Goal: Task Accomplishment & Management: Manage account settings

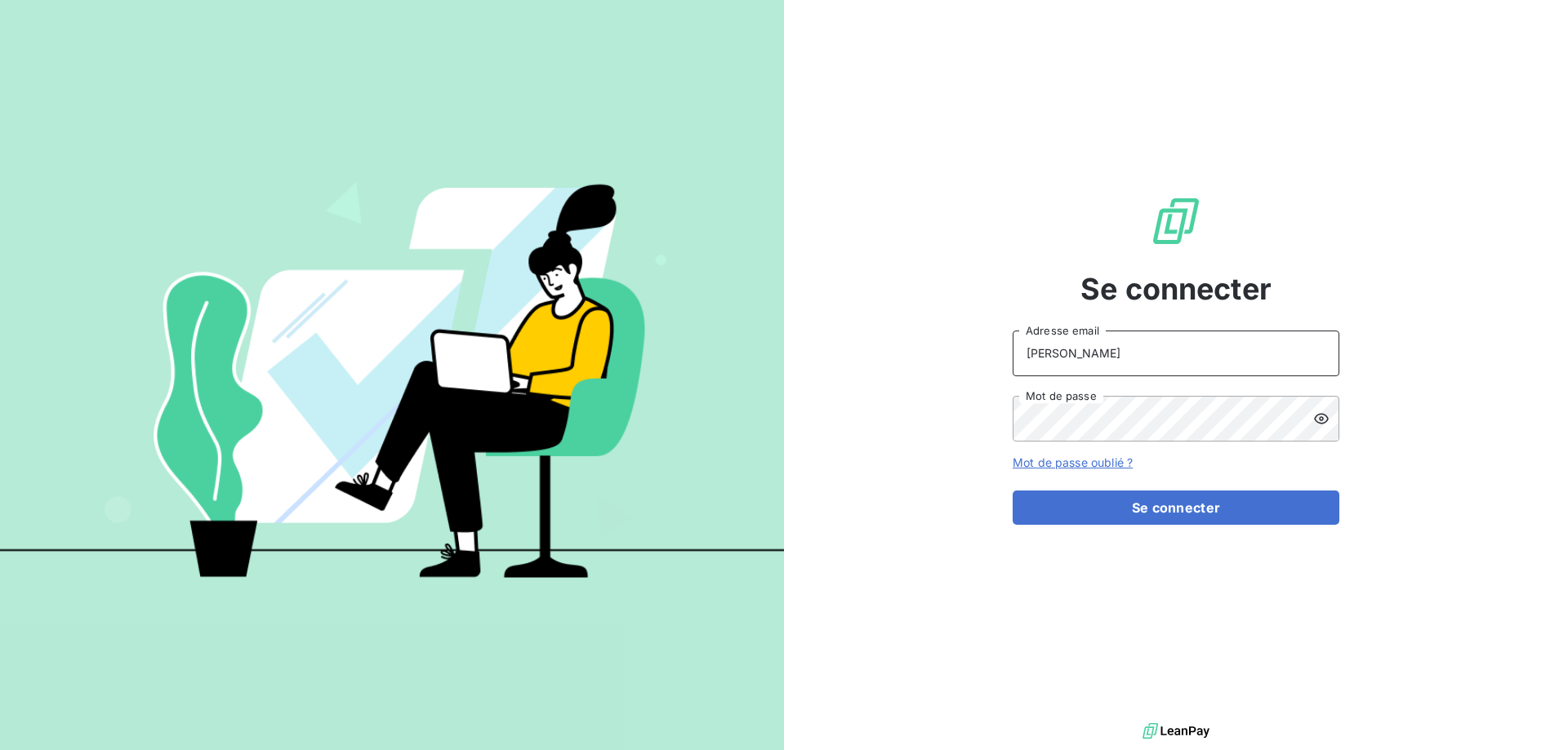
click at [1176, 374] on input "ANDREANI" at bounding box center [1176, 354] width 327 height 46
type input "s.andreani@ecodia.net"
click at [1013, 490] on button "Se connecter" at bounding box center [1176, 507] width 327 height 34
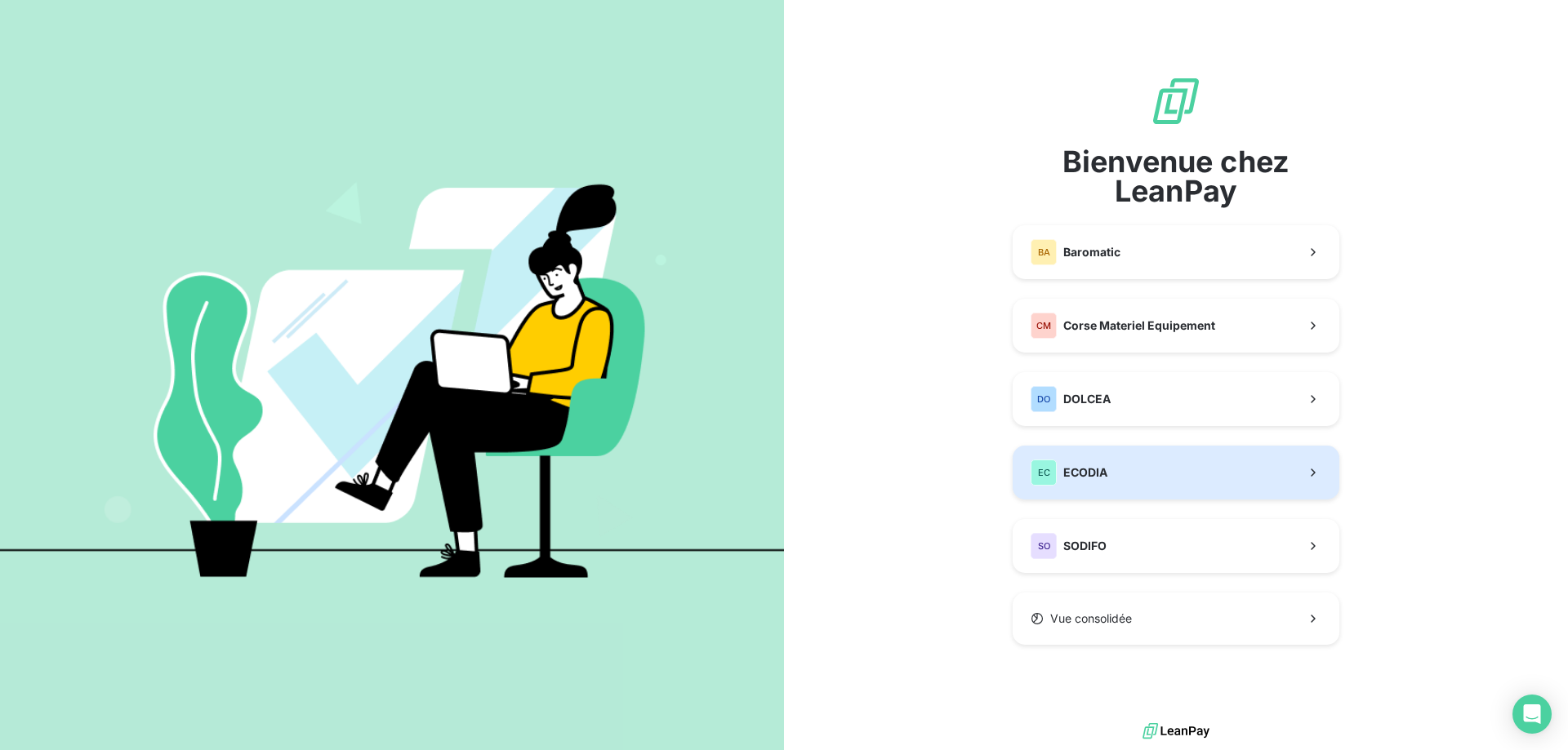
click at [1083, 473] on span "ECODIA" at bounding box center [1086, 473] width 44 height 17
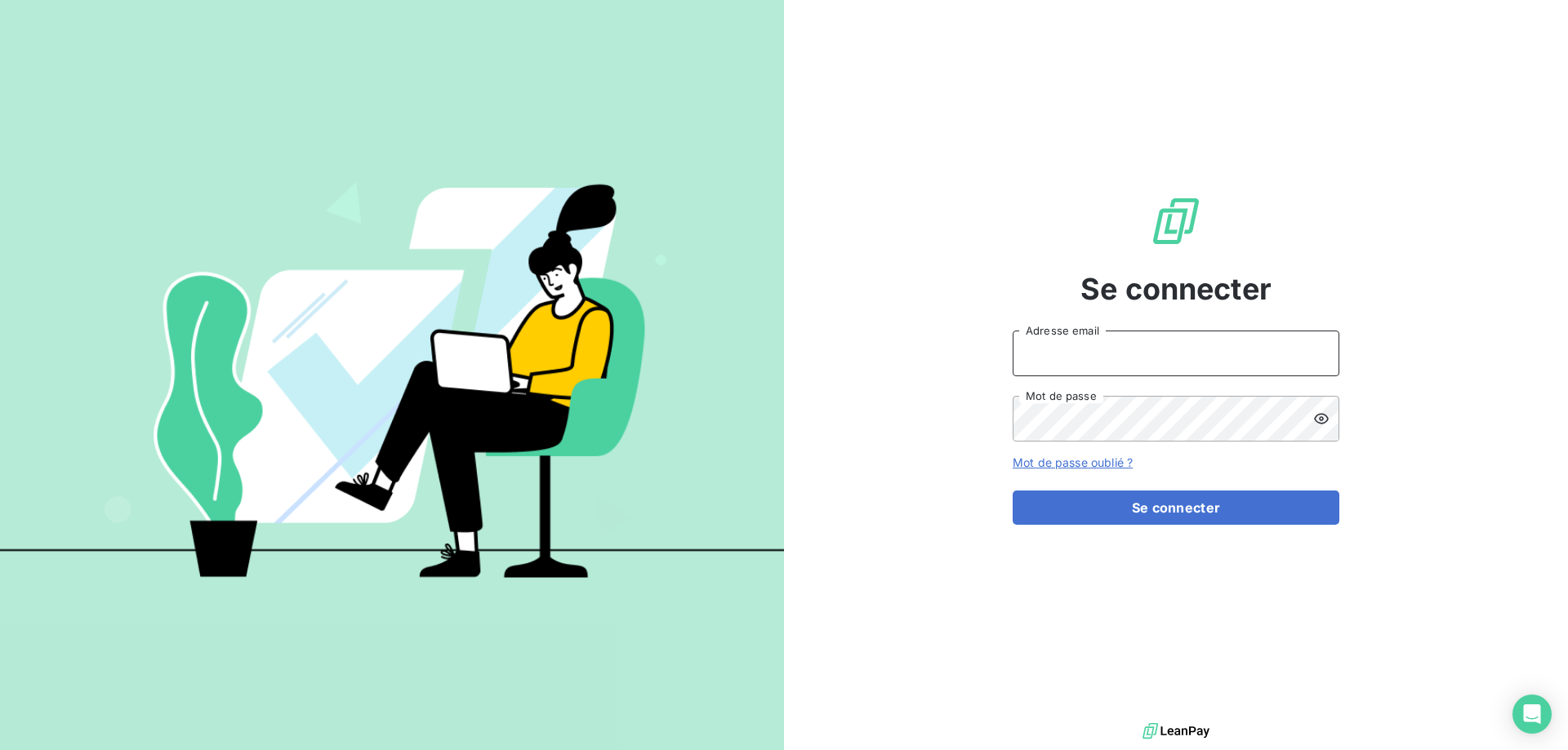
type input "ANDREANI"
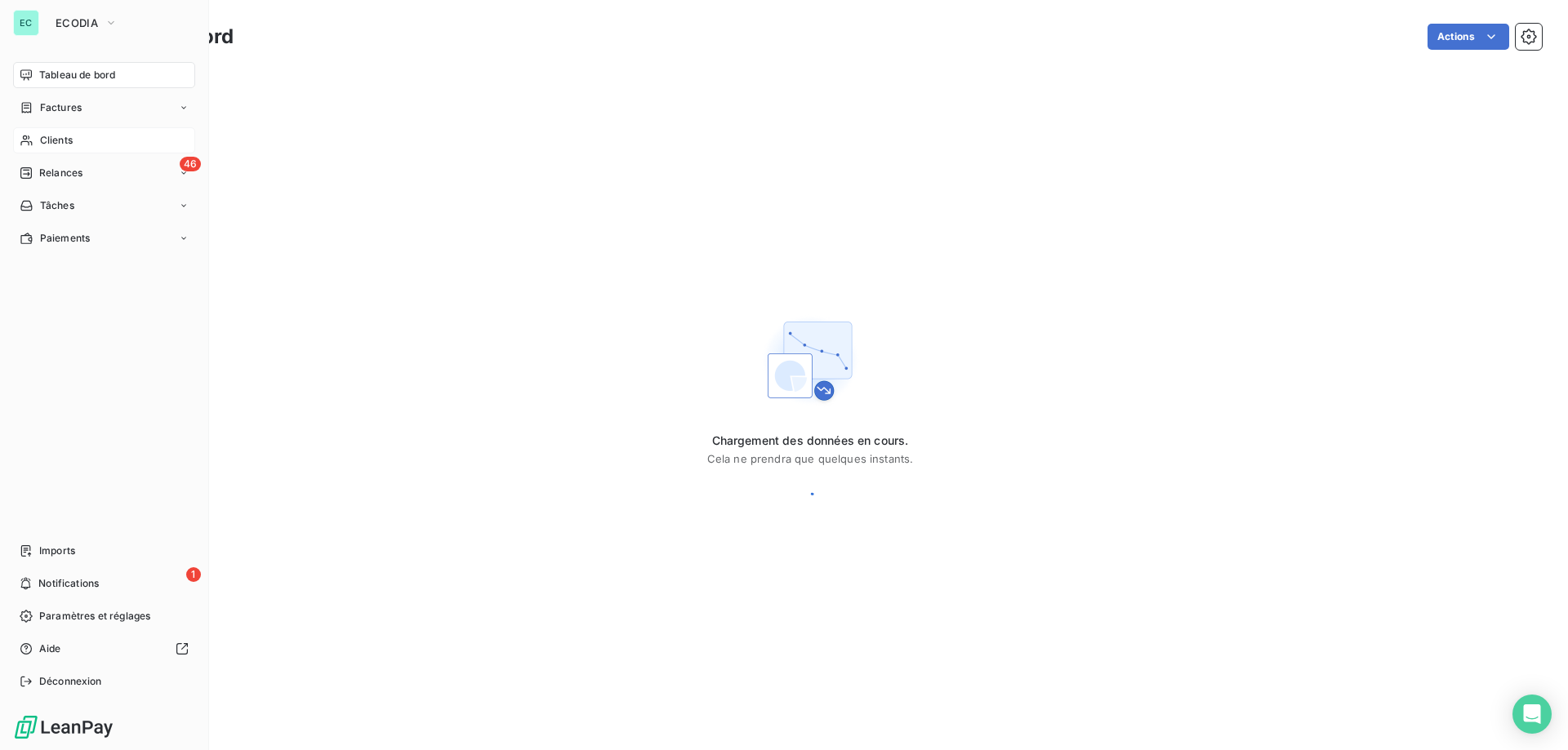
click at [65, 143] on span "Clients" at bounding box center [55, 140] width 32 height 15
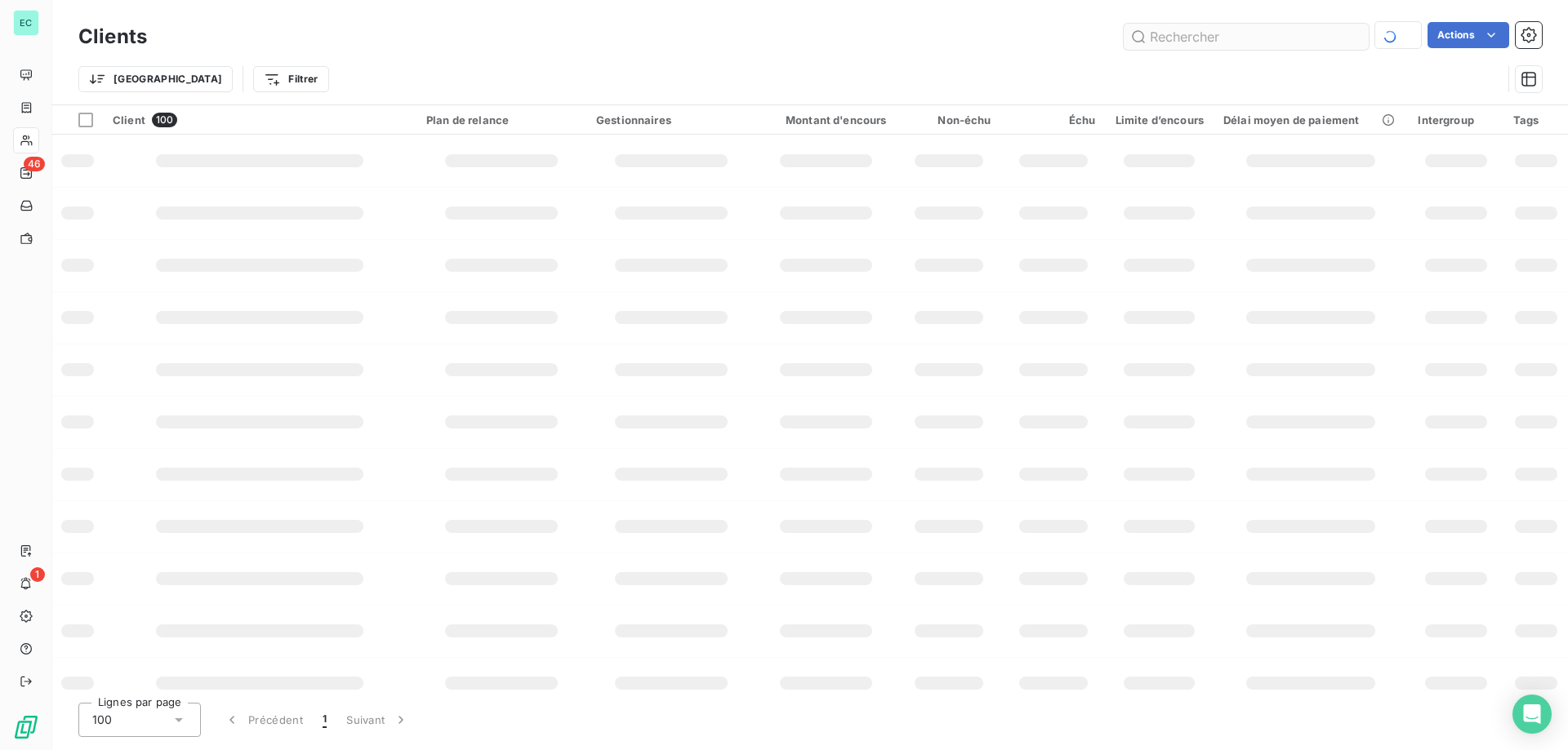
click at [1172, 37] on input "text" at bounding box center [1246, 37] width 245 height 26
click at [1217, 21] on div "Clients PEX Actions" at bounding box center [810, 36] width 1464 height 34
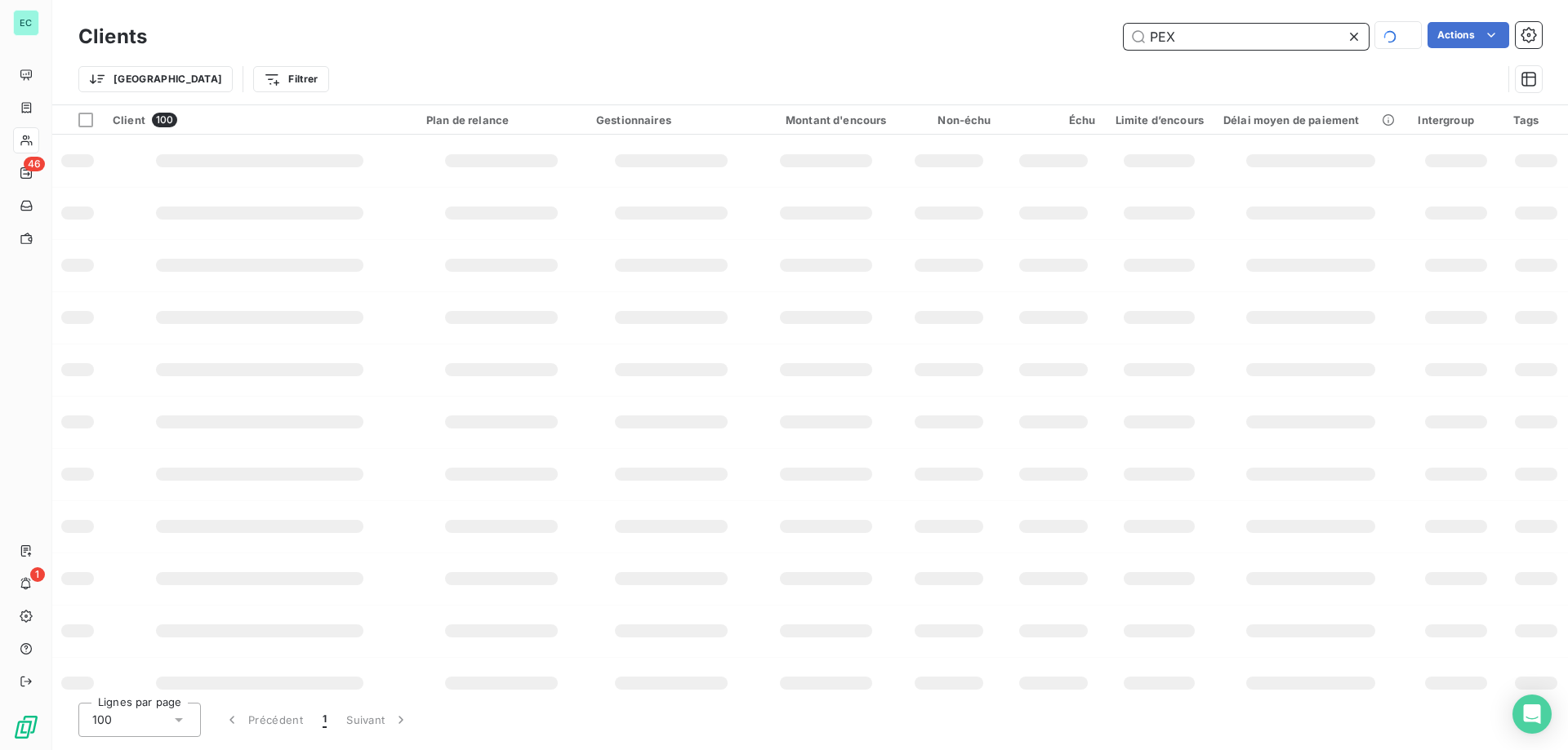
drag, startPoint x: 1187, startPoint y: 33, endPoint x: 1188, endPoint y: 45, distance: 12.0
click at [1187, 44] on input "PEX" at bounding box center [1246, 37] width 245 height 26
click at [1188, 45] on input "PEX" at bounding box center [1246, 37] width 245 height 26
type input "APEX"
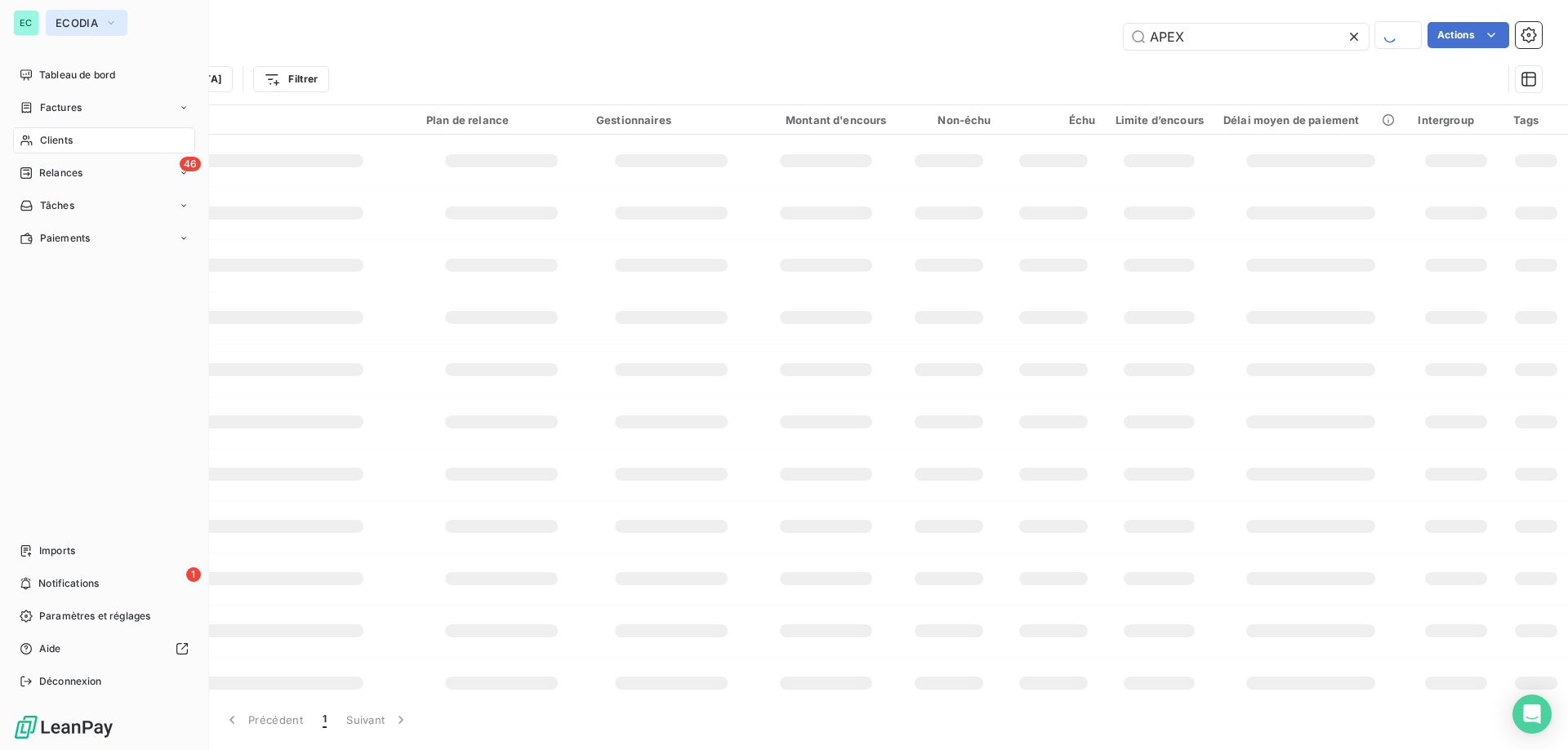
click at [102, 25] on button "ECODIA" at bounding box center [87, 23] width 81 height 26
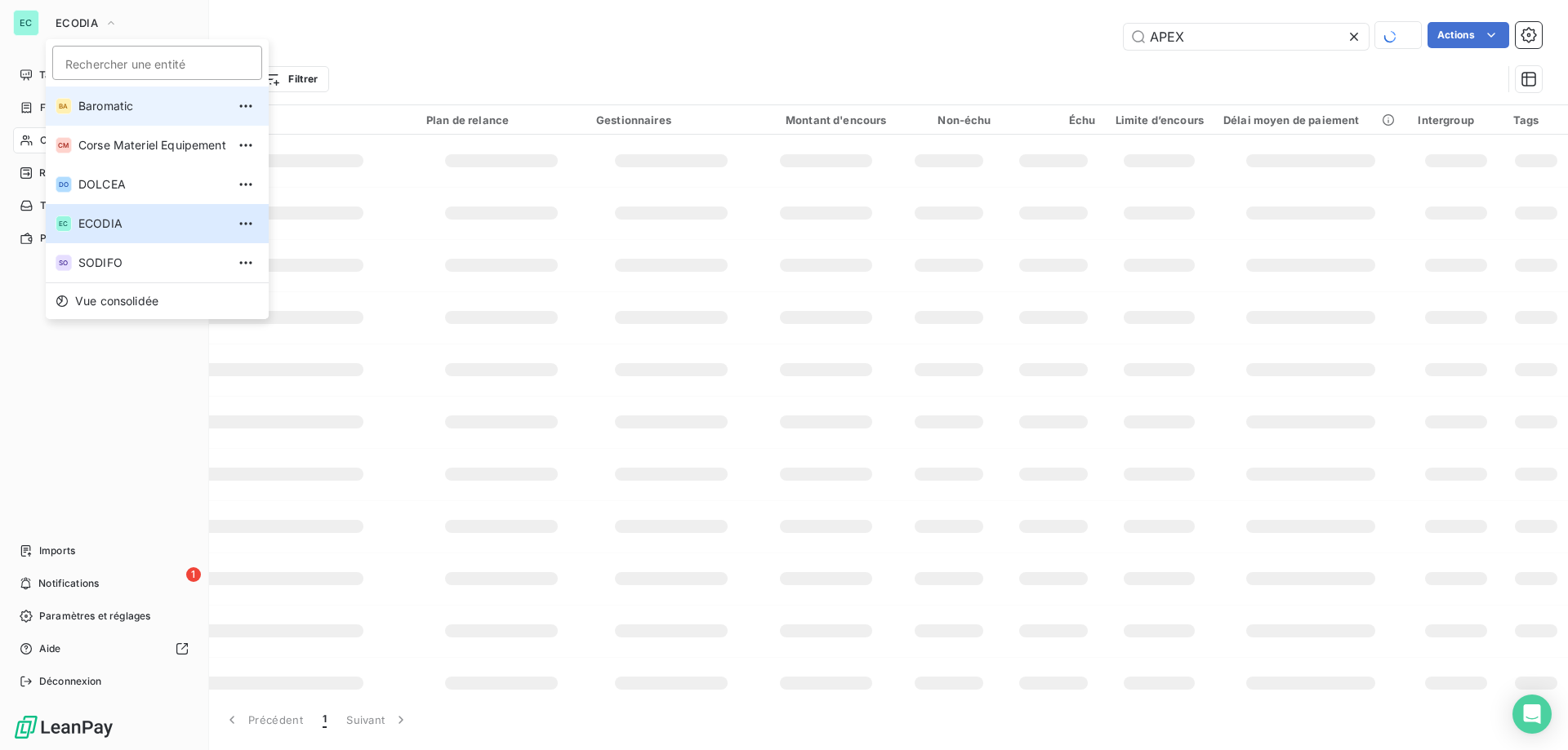
click at [121, 98] on span "Baromatic" at bounding box center [152, 106] width 148 height 17
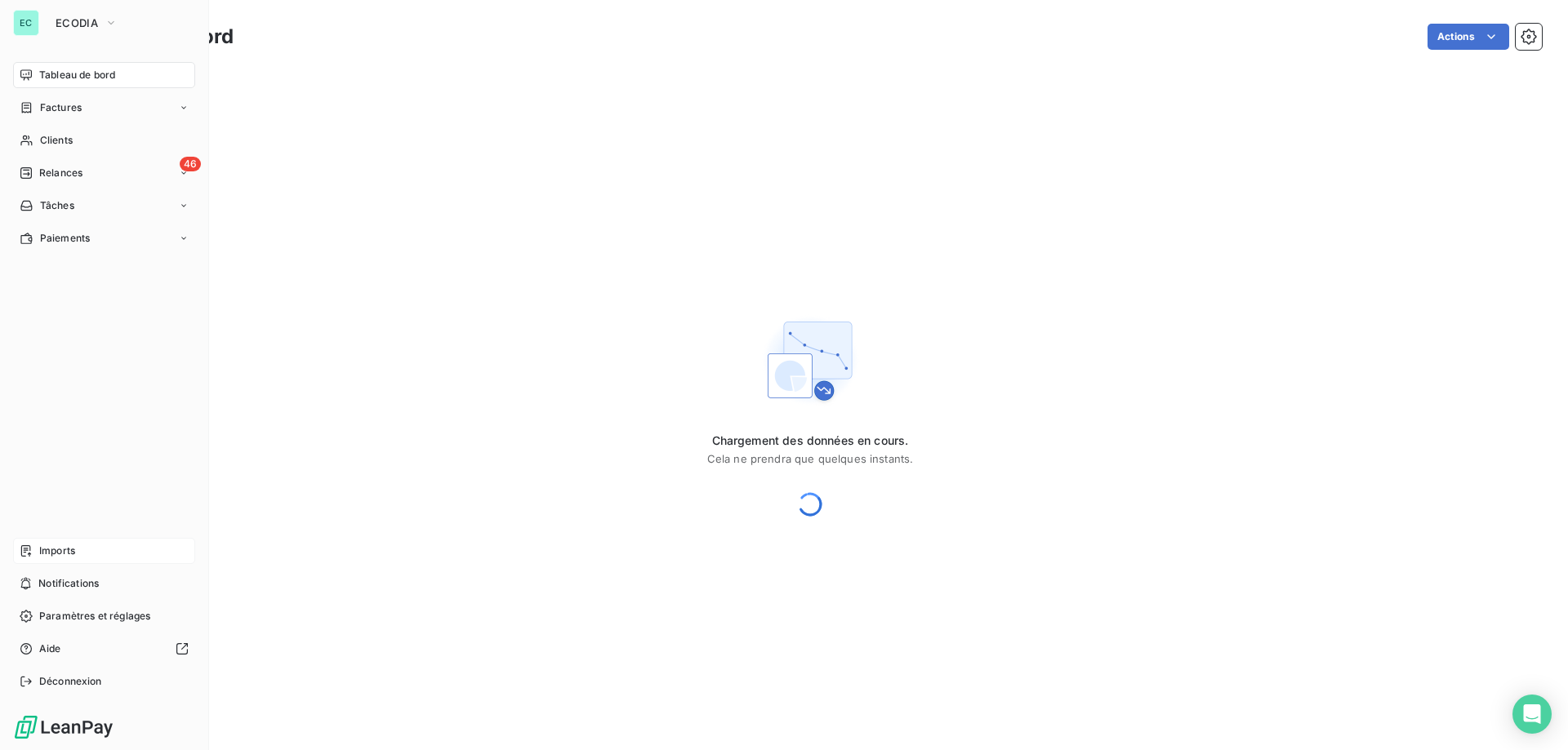
click at [46, 550] on span "Imports" at bounding box center [56, 551] width 36 height 15
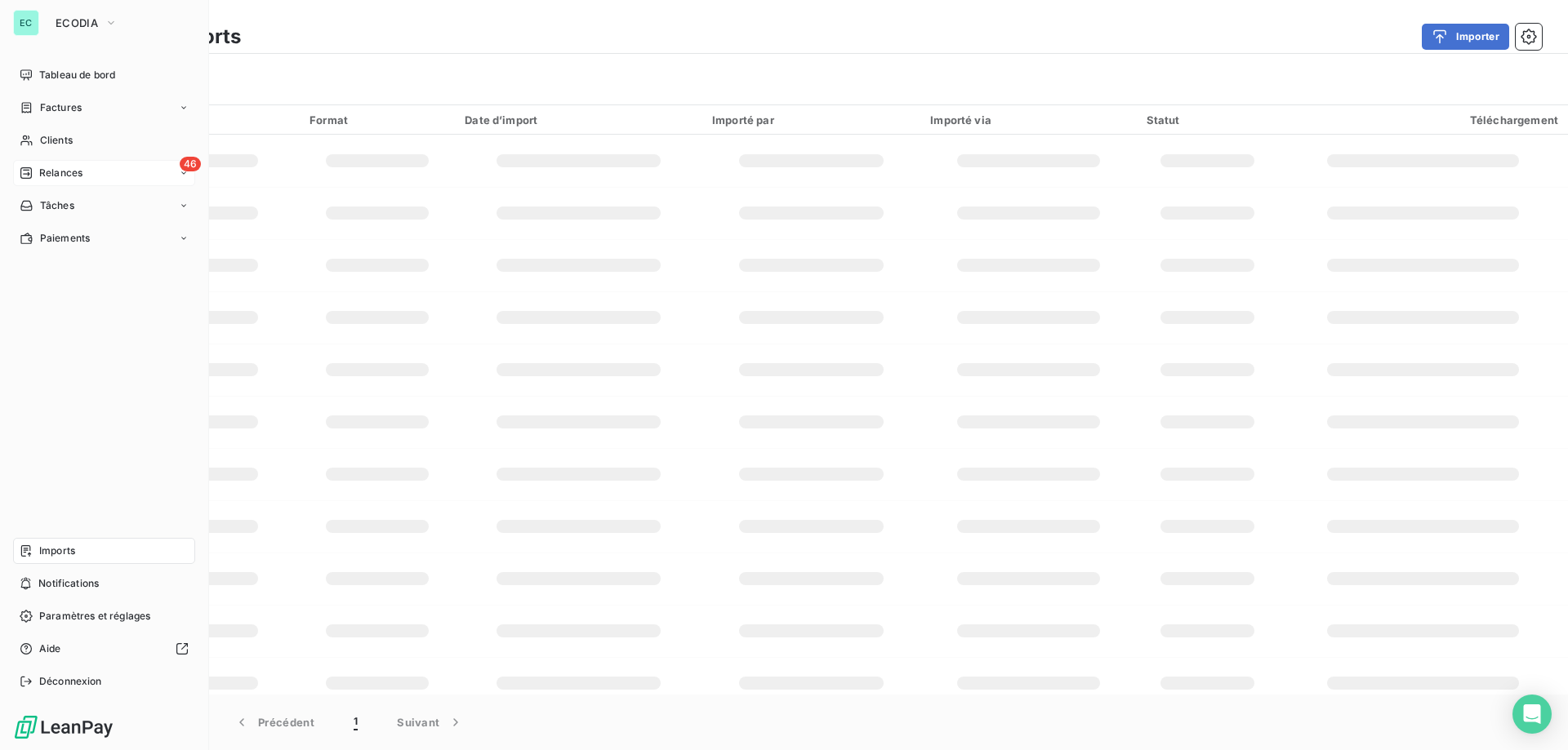
click at [59, 173] on span "Relances" at bounding box center [60, 173] width 43 height 15
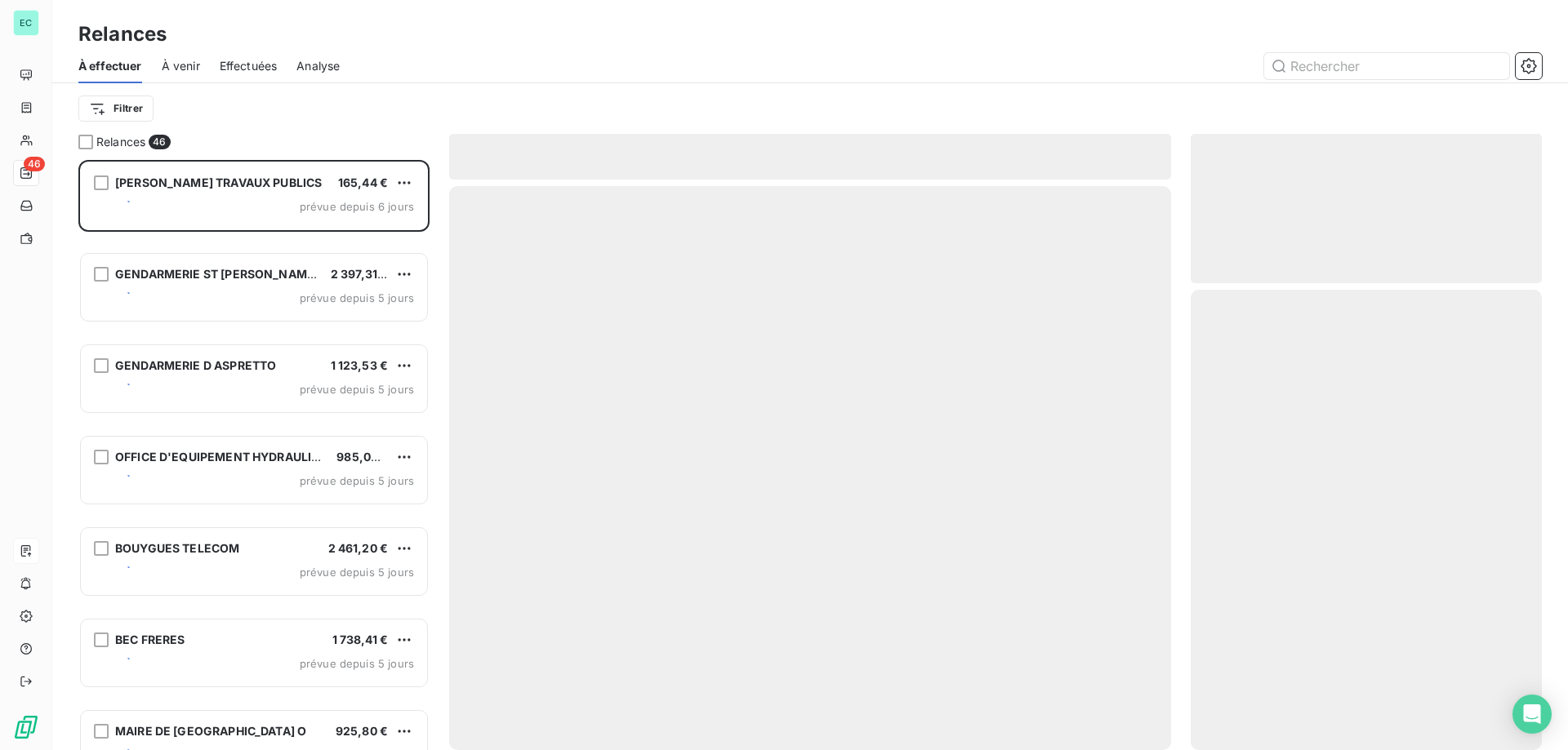
scroll to position [578, 339]
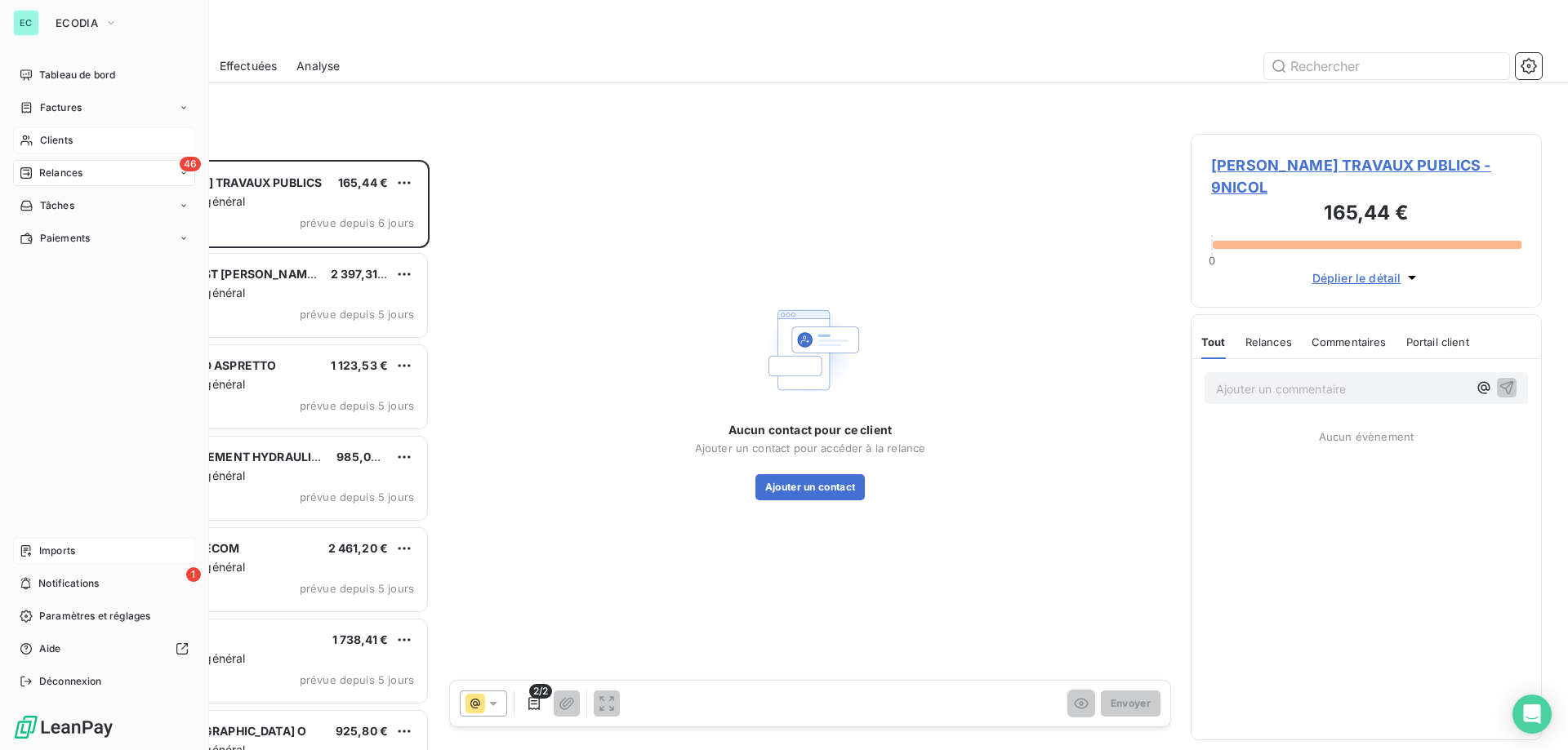
click at [36, 137] on div "Clients" at bounding box center [103, 140] width 182 height 26
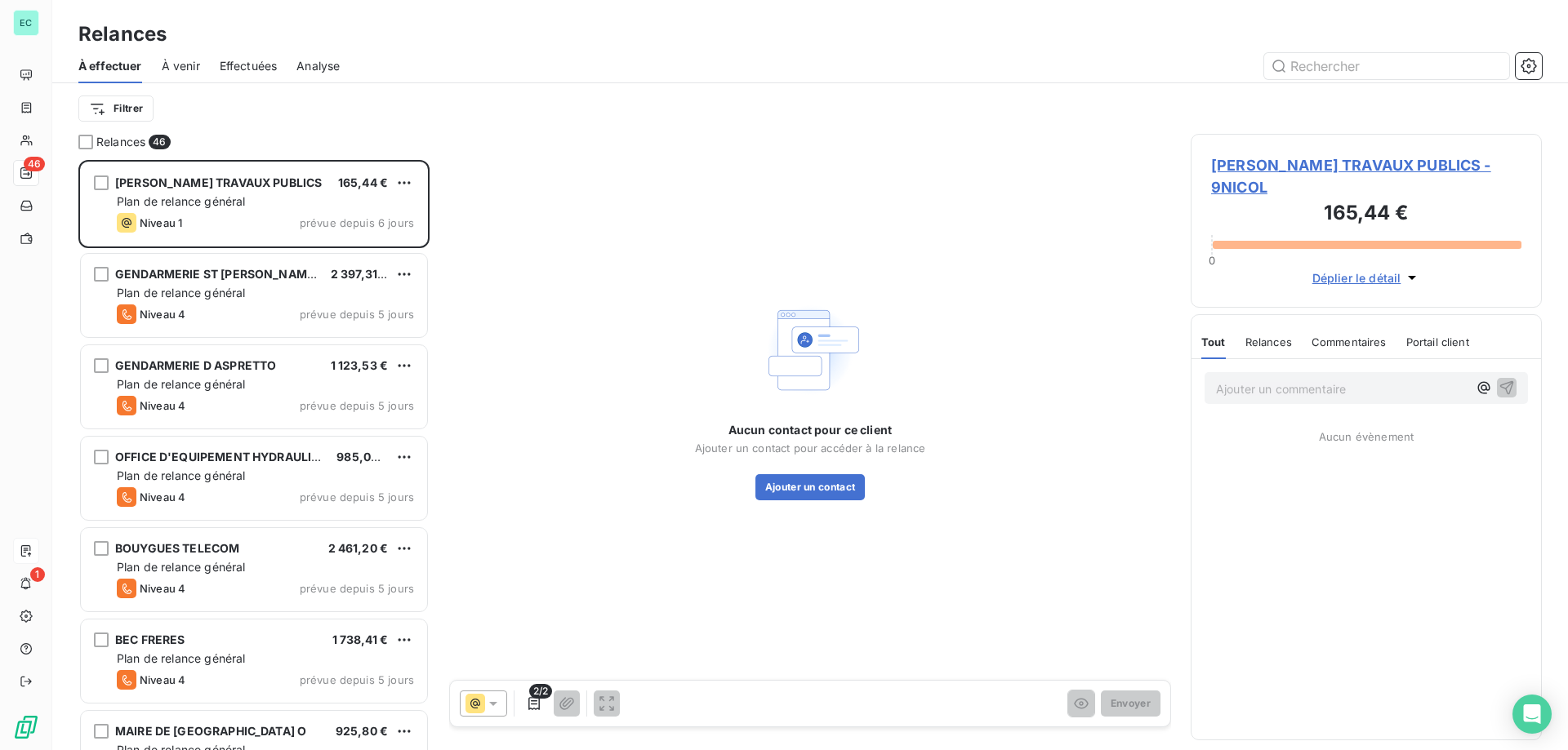
click at [248, 67] on span "Effectuées" at bounding box center [249, 67] width 58 height 17
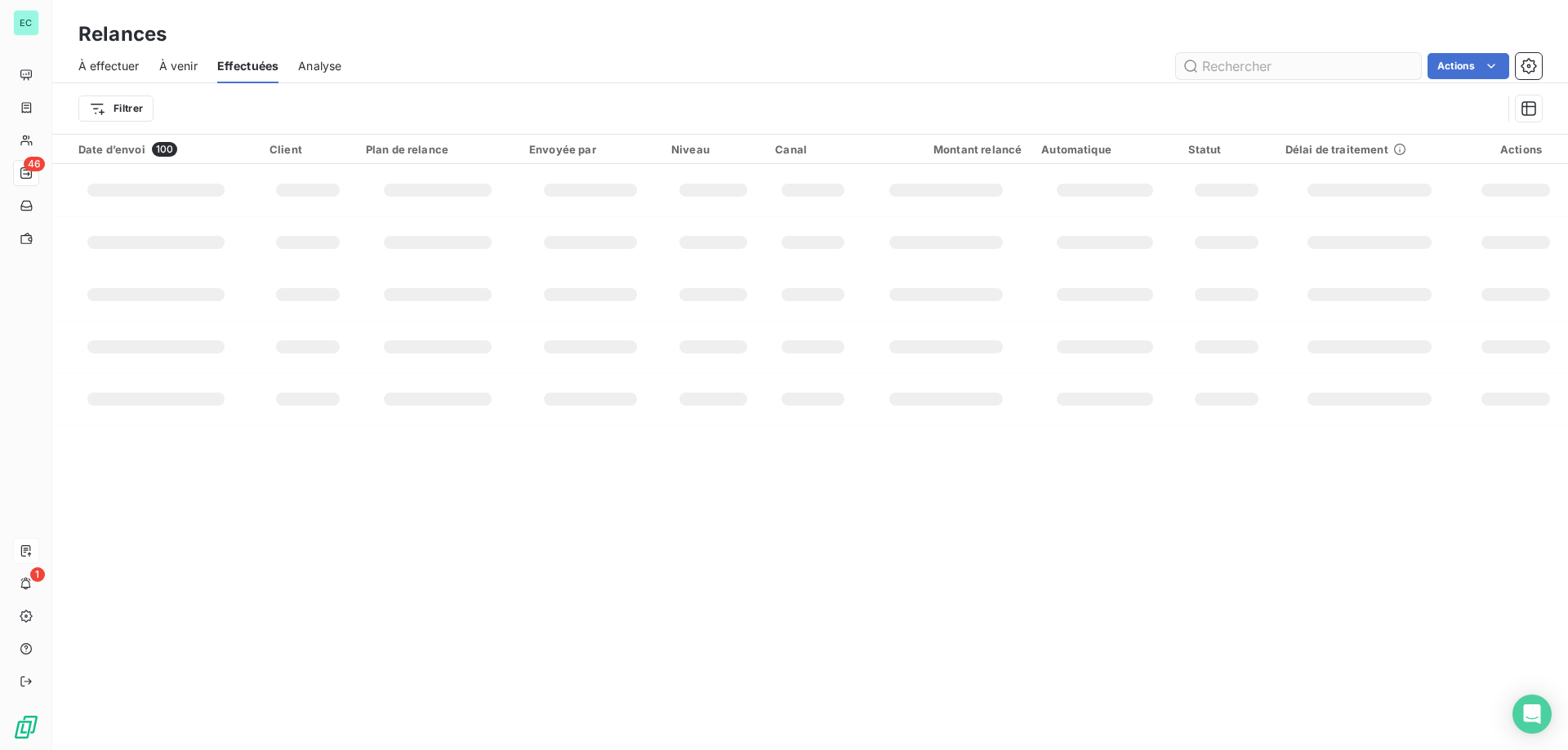
click at [1275, 69] on input "text" at bounding box center [1298, 66] width 245 height 26
type input "APEX"
click at [1255, 72] on input "APEX" at bounding box center [1298, 66] width 245 height 26
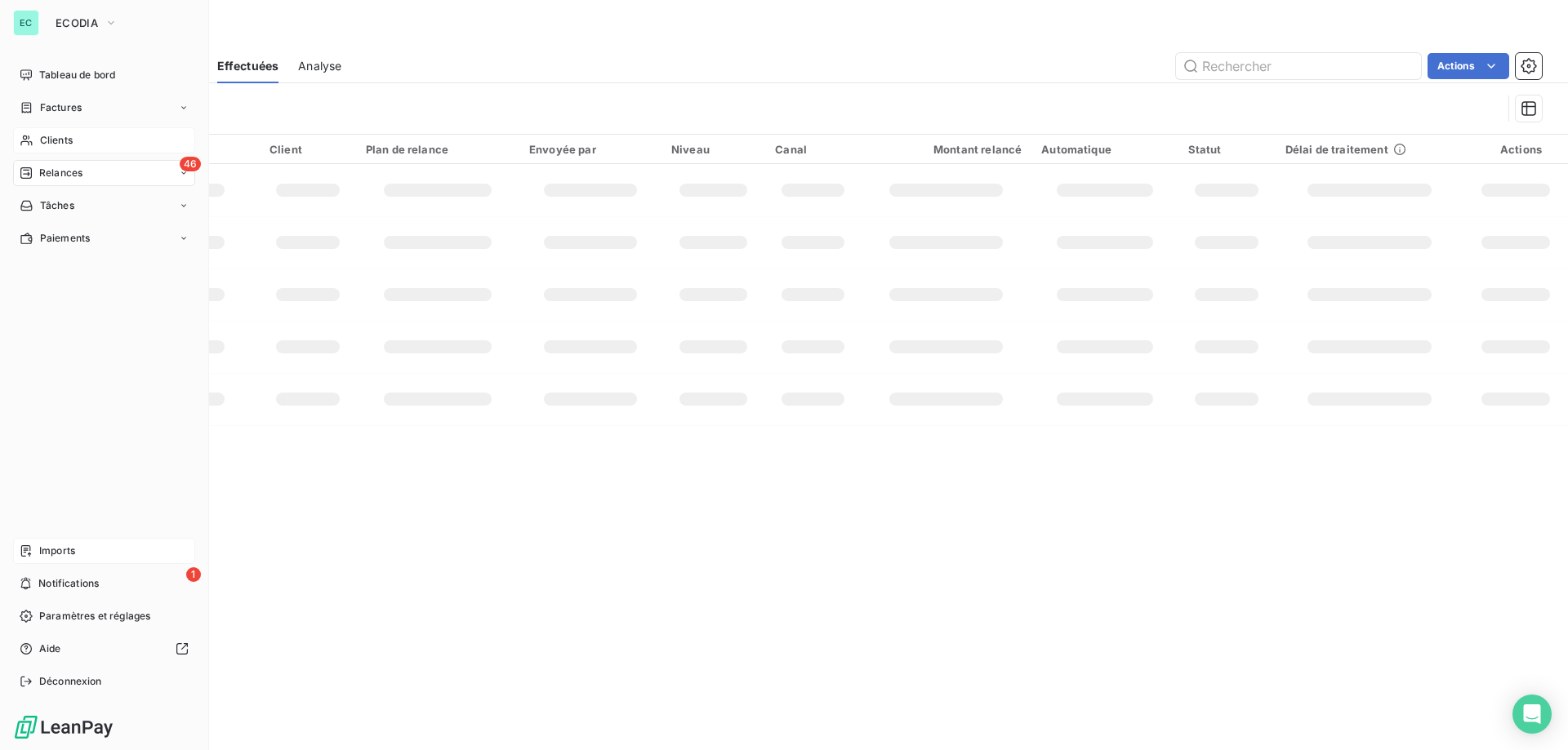
click at [55, 140] on span "Clients" at bounding box center [55, 140] width 32 height 15
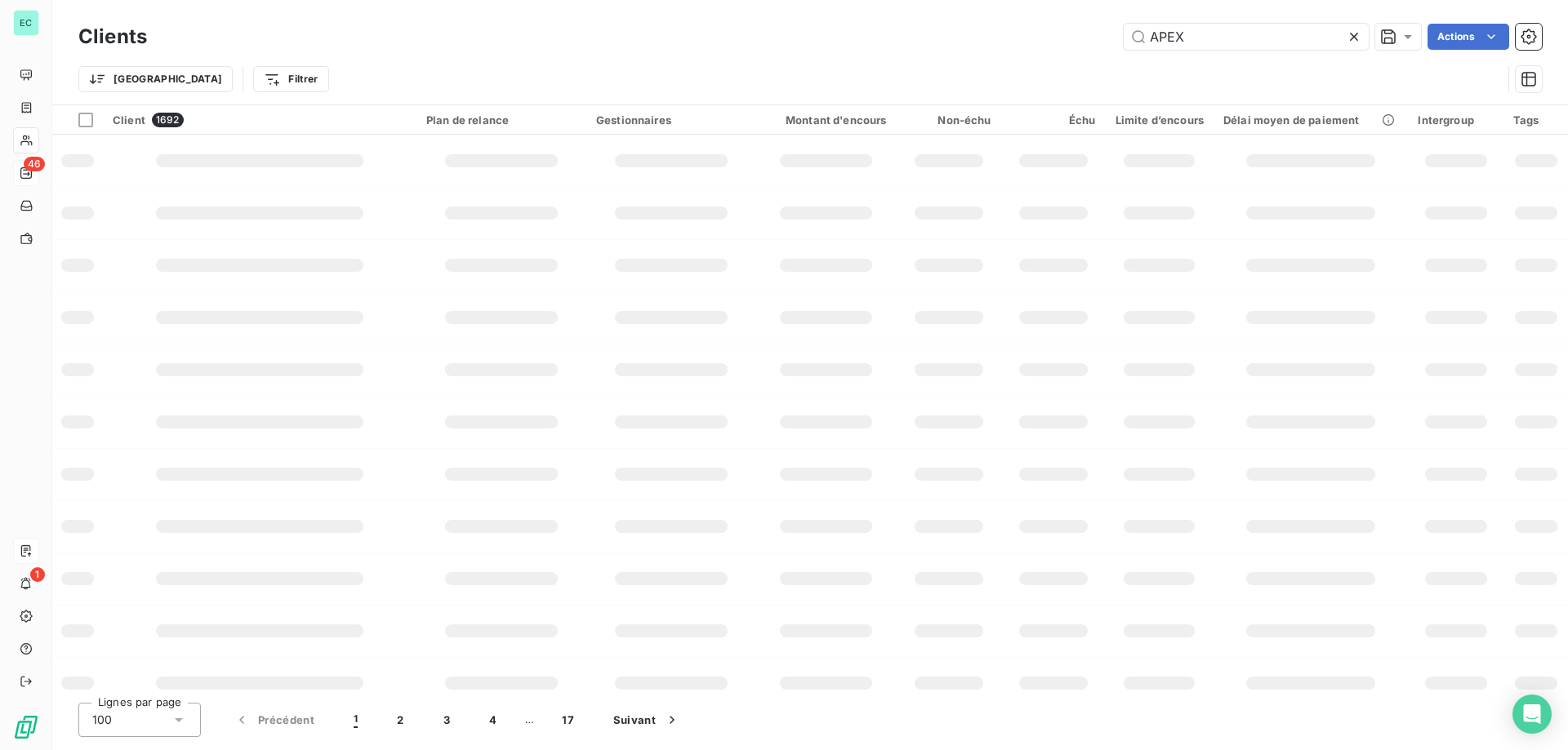
type input "APEX"
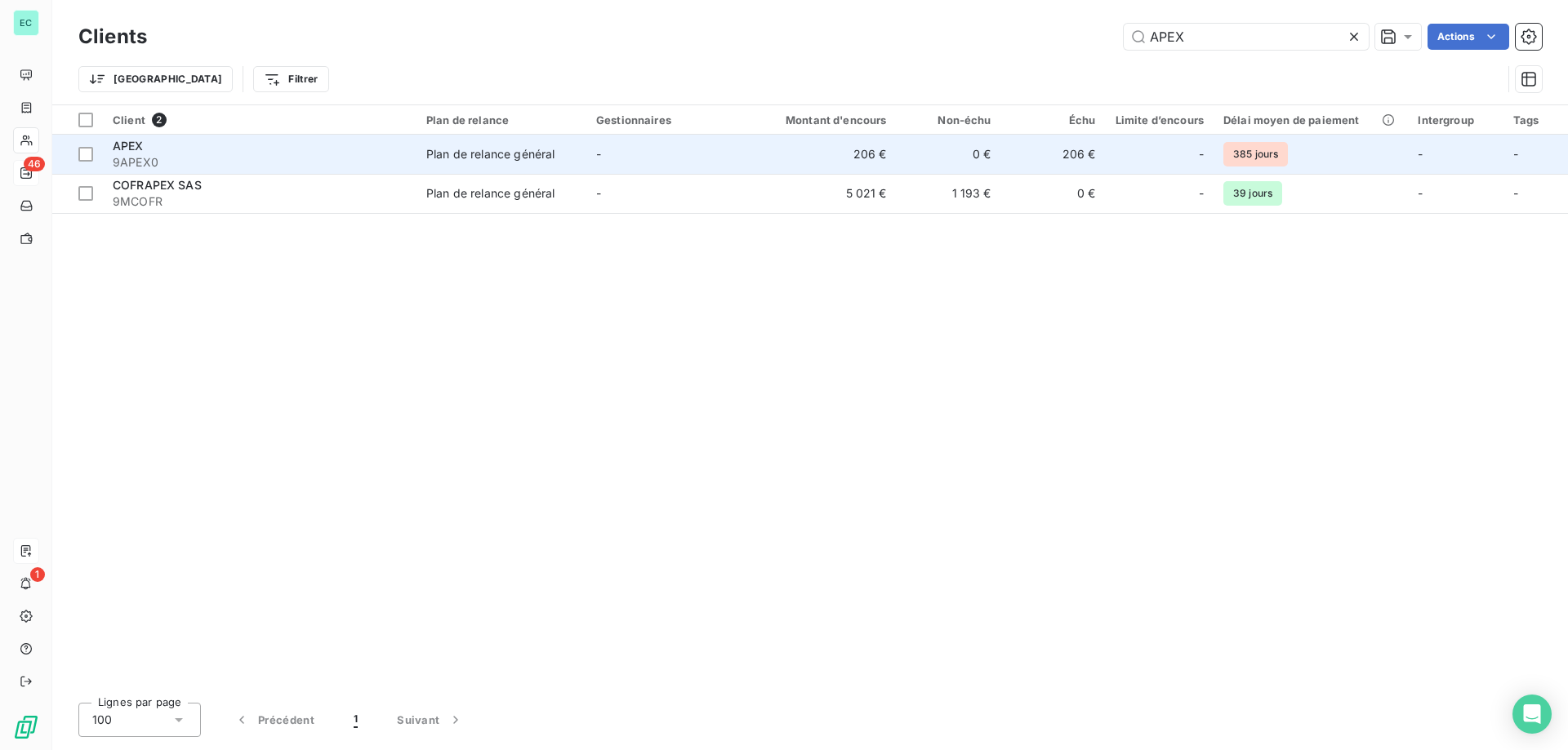
click at [854, 153] on td "206 €" at bounding box center [827, 154] width 140 height 39
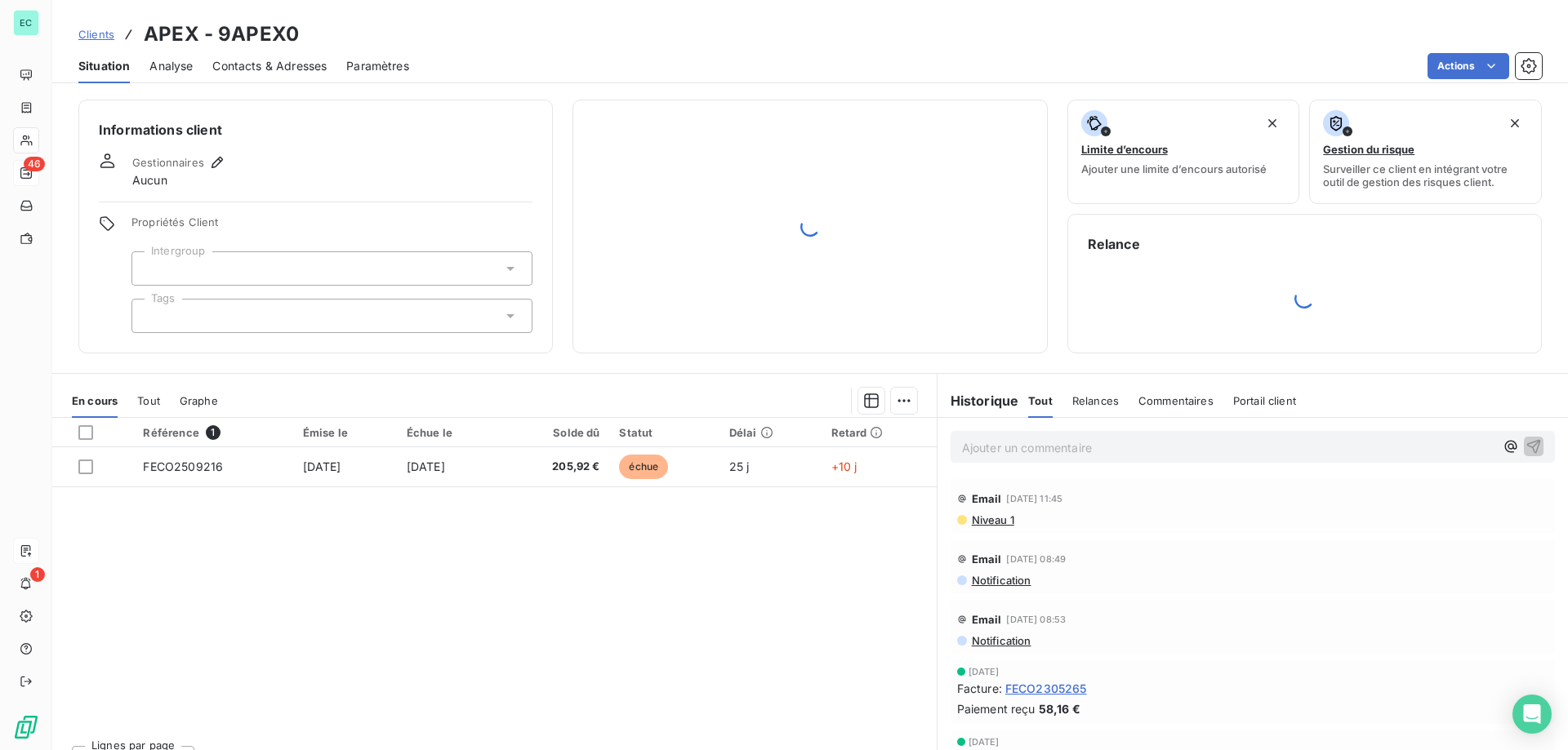
click at [990, 520] on span "Niveau 1" at bounding box center [992, 520] width 44 height 13
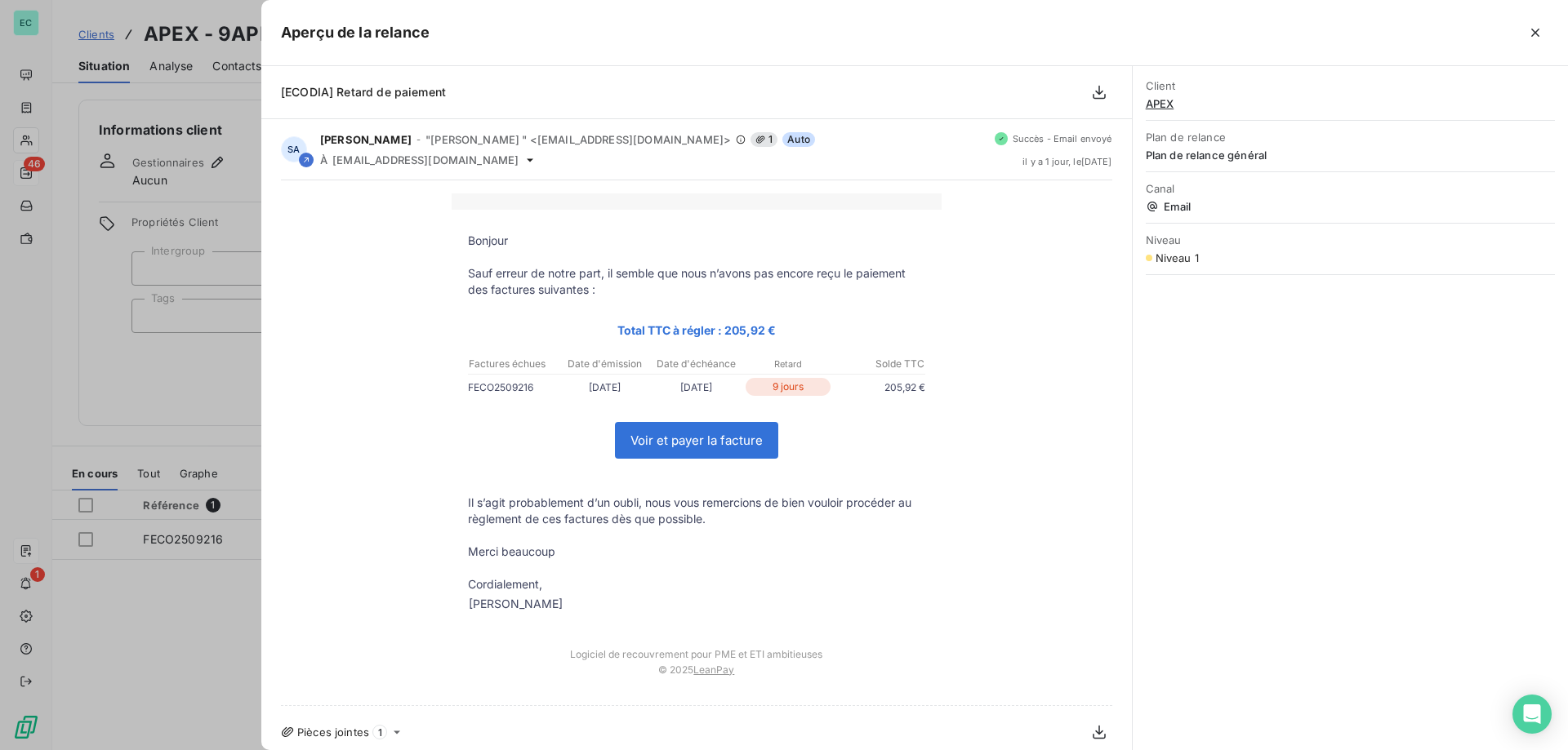
drag, startPoint x: 542, startPoint y: 381, endPoint x: 464, endPoint y: 389, distance: 78.4
click at [468, 389] on p "FECO2509216" at bounding box center [514, 387] width 91 height 18
copy p "FECO2509216"
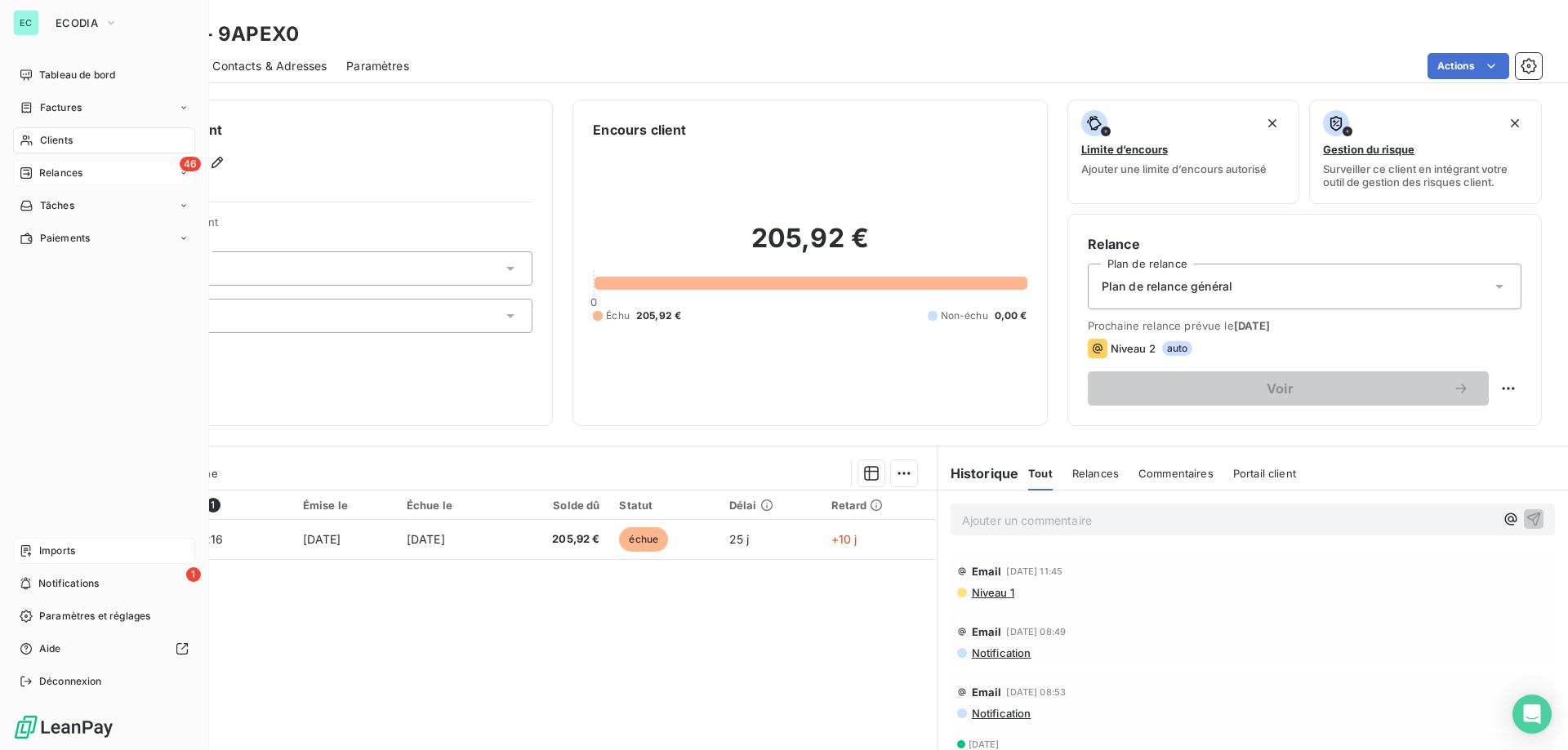
click at [28, 182] on div "46 Relances" at bounding box center [103, 173] width 182 height 26
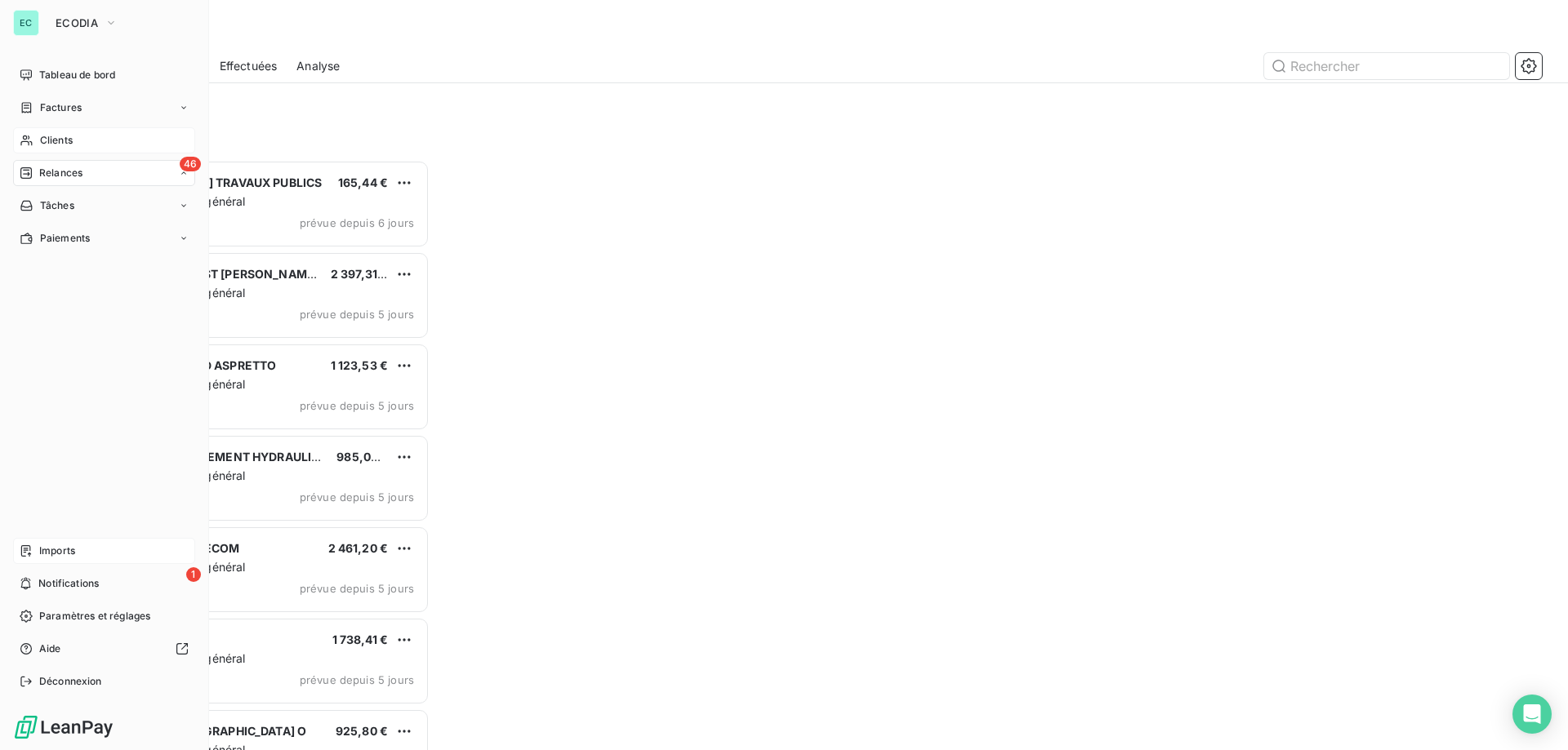
scroll to position [578, 339]
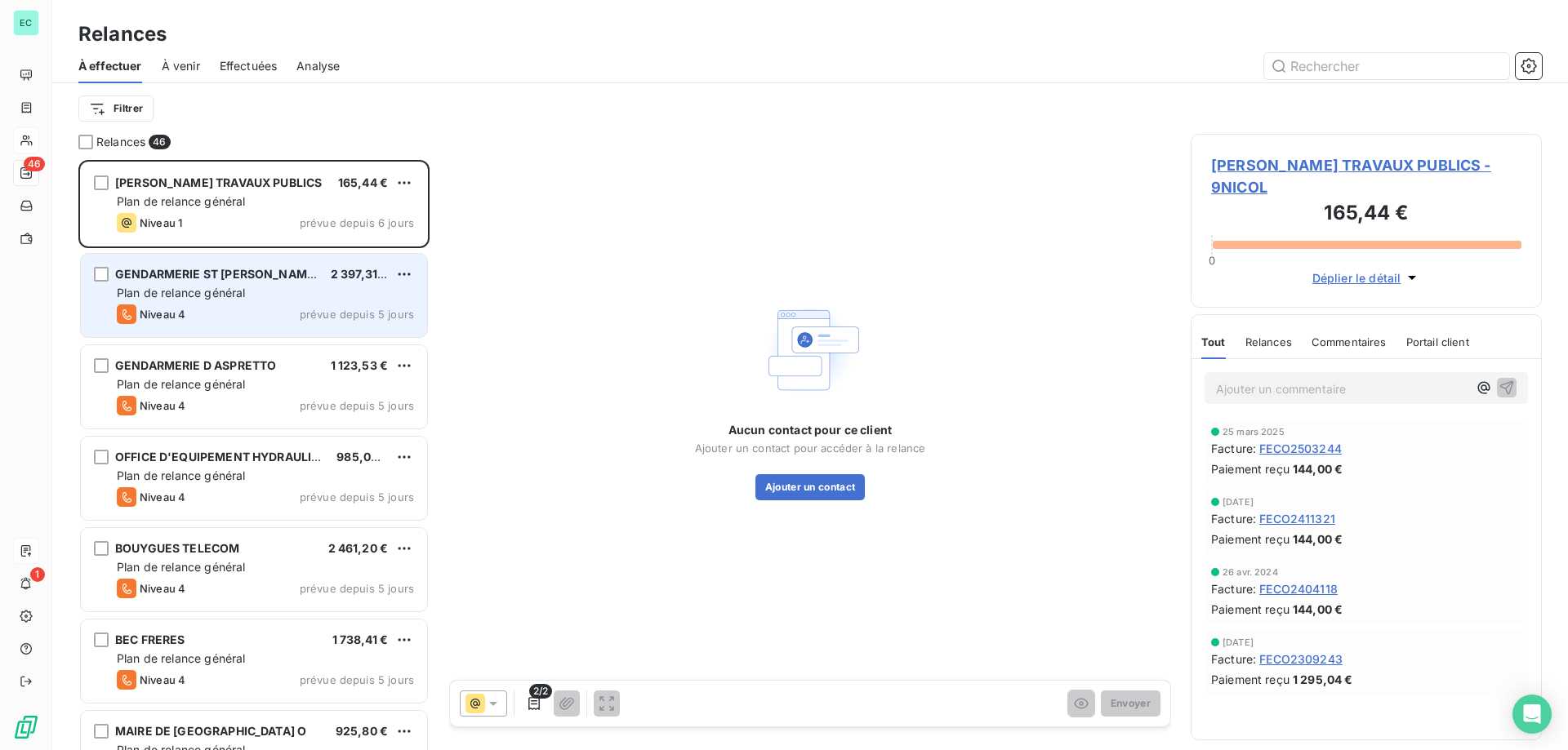
click at [315, 296] on div "Plan de relance général" at bounding box center [265, 294] width 298 height 17
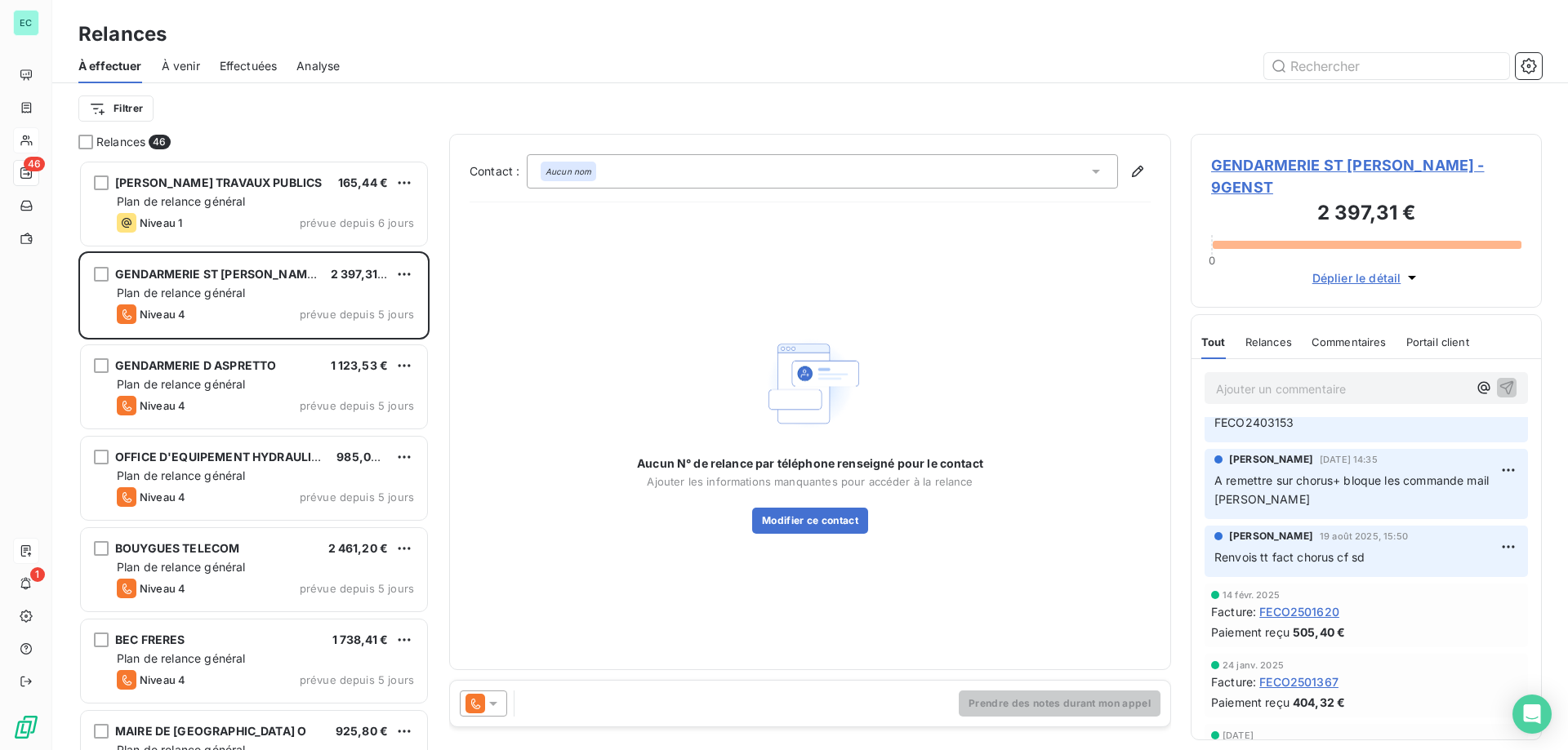
scroll to position [327, 0]
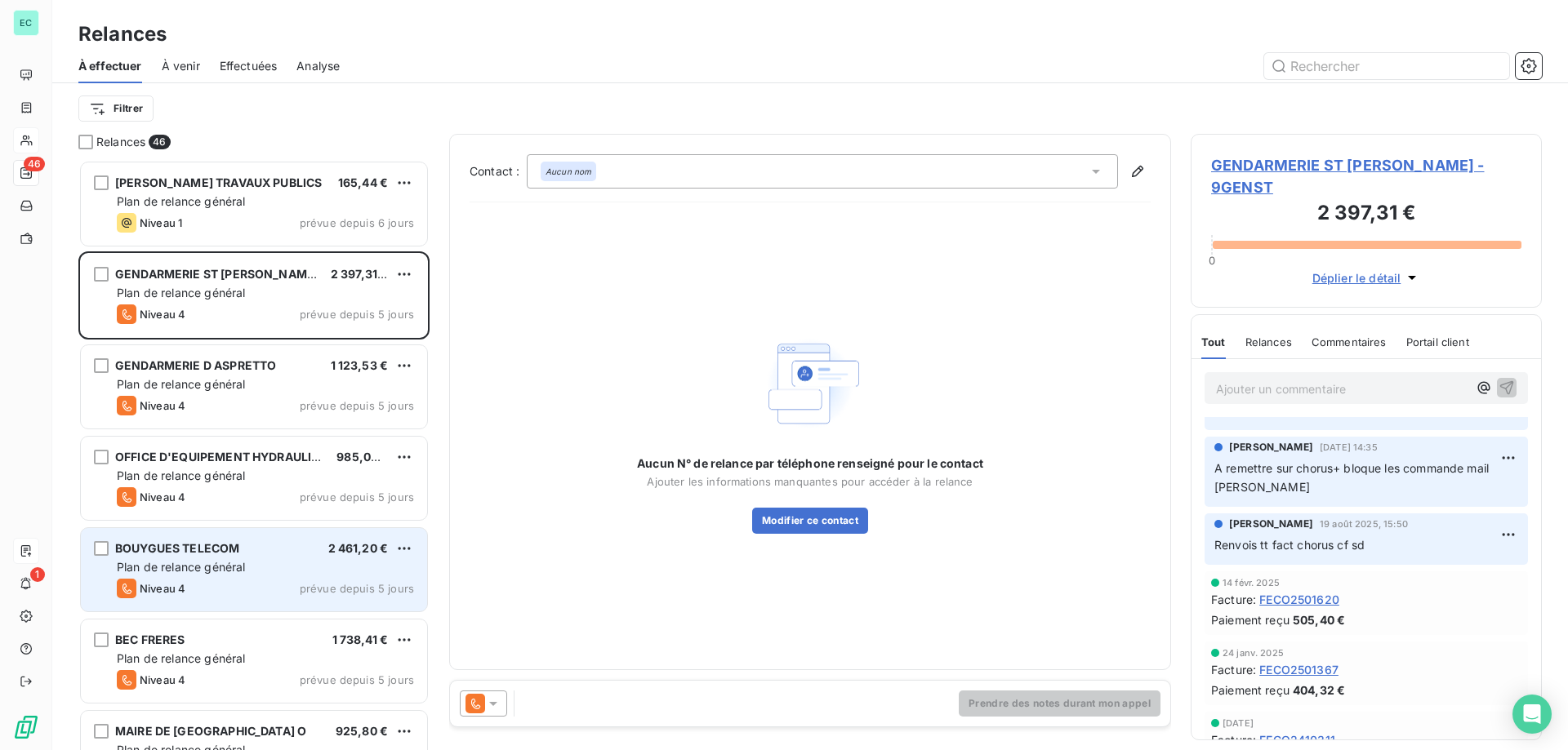
click at [349, 553] on span "2 461,20 €" at bounding box center [358, 548] width 60 height 14
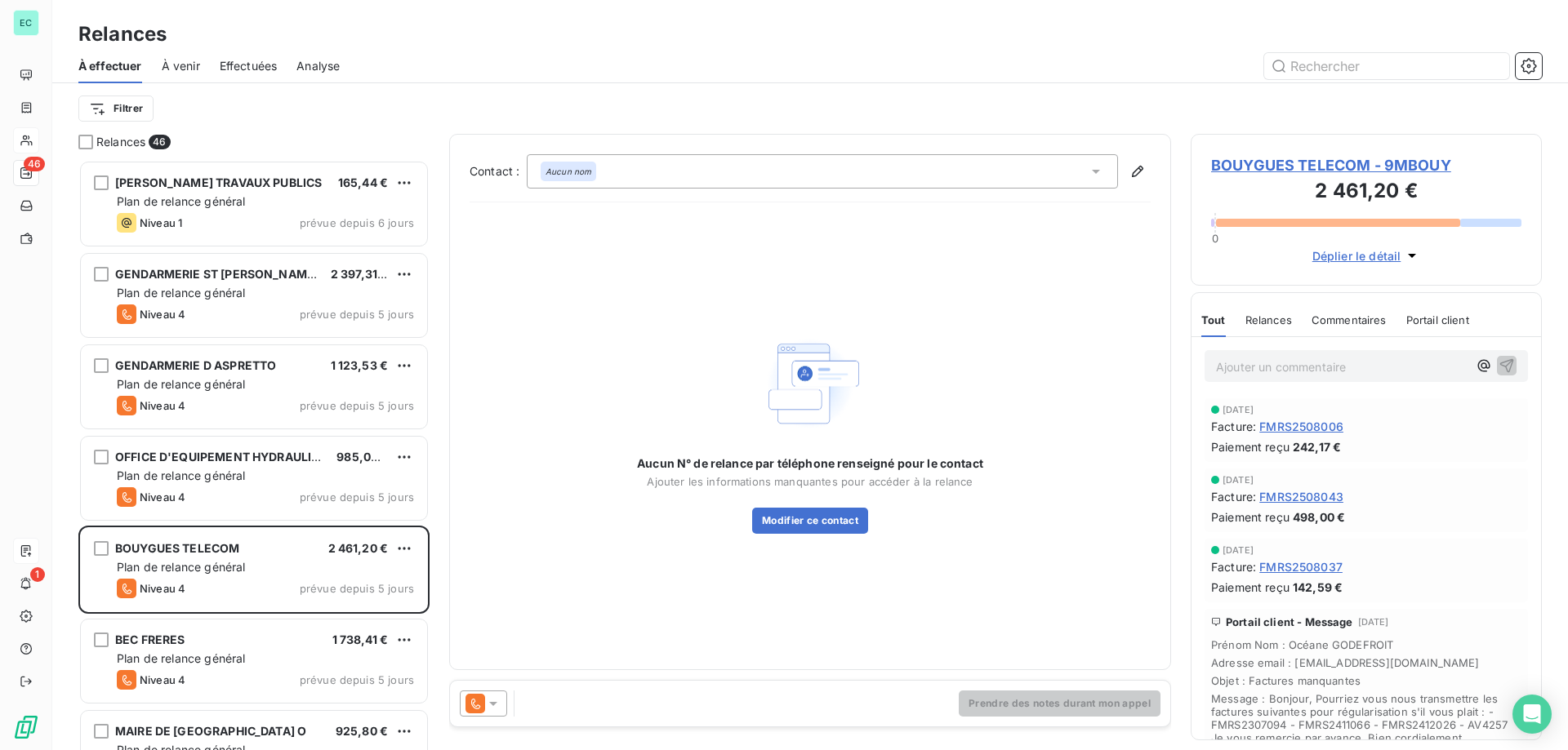
click at [243, 71] on span "Effectuées" at bounding box center [249, 67] width 58 height 17
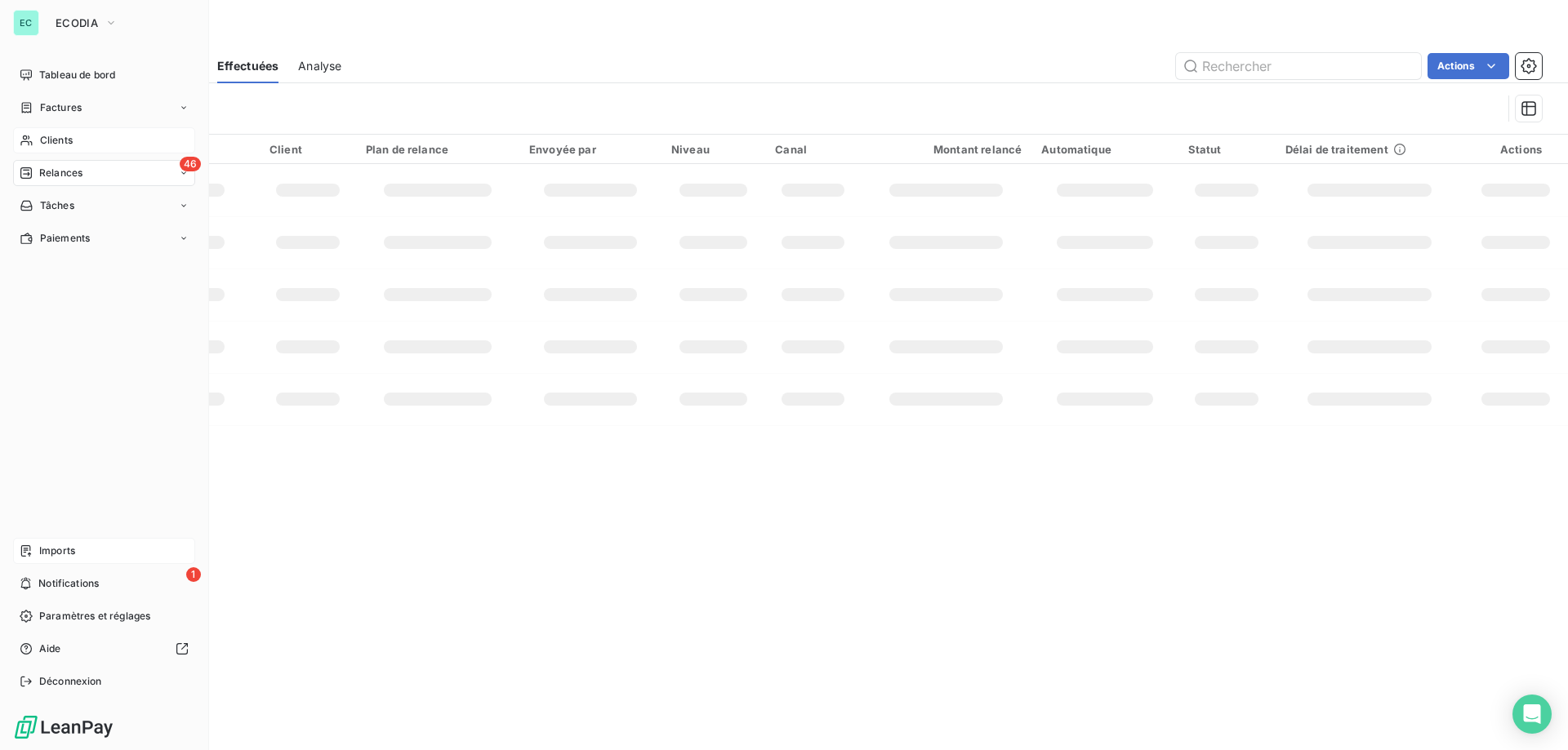
click at [4, 175] on div "EC ECODIA Tableau de bord Factures Clients 46 Relances Tâches Paiements Imports…" at bounding box center [104, 375] width 209 height 750
click at [64, 176] on span "Relances" at bounding box center [60, 173] width 43 height 15
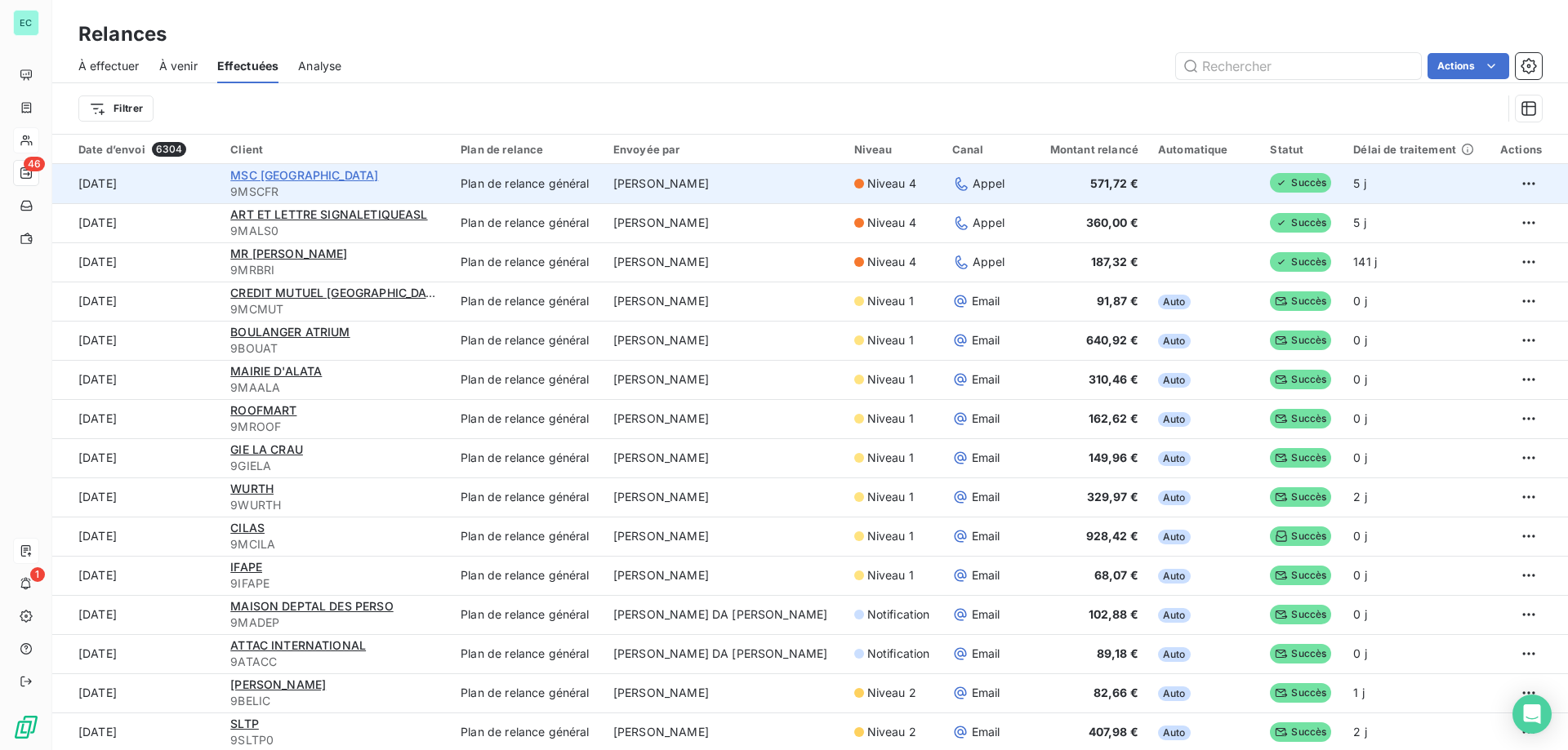
click at [249, 173] on span "MSC [GEOGRAPHIC_DATA]" at bounding box center [304, 175] width 148 height 14
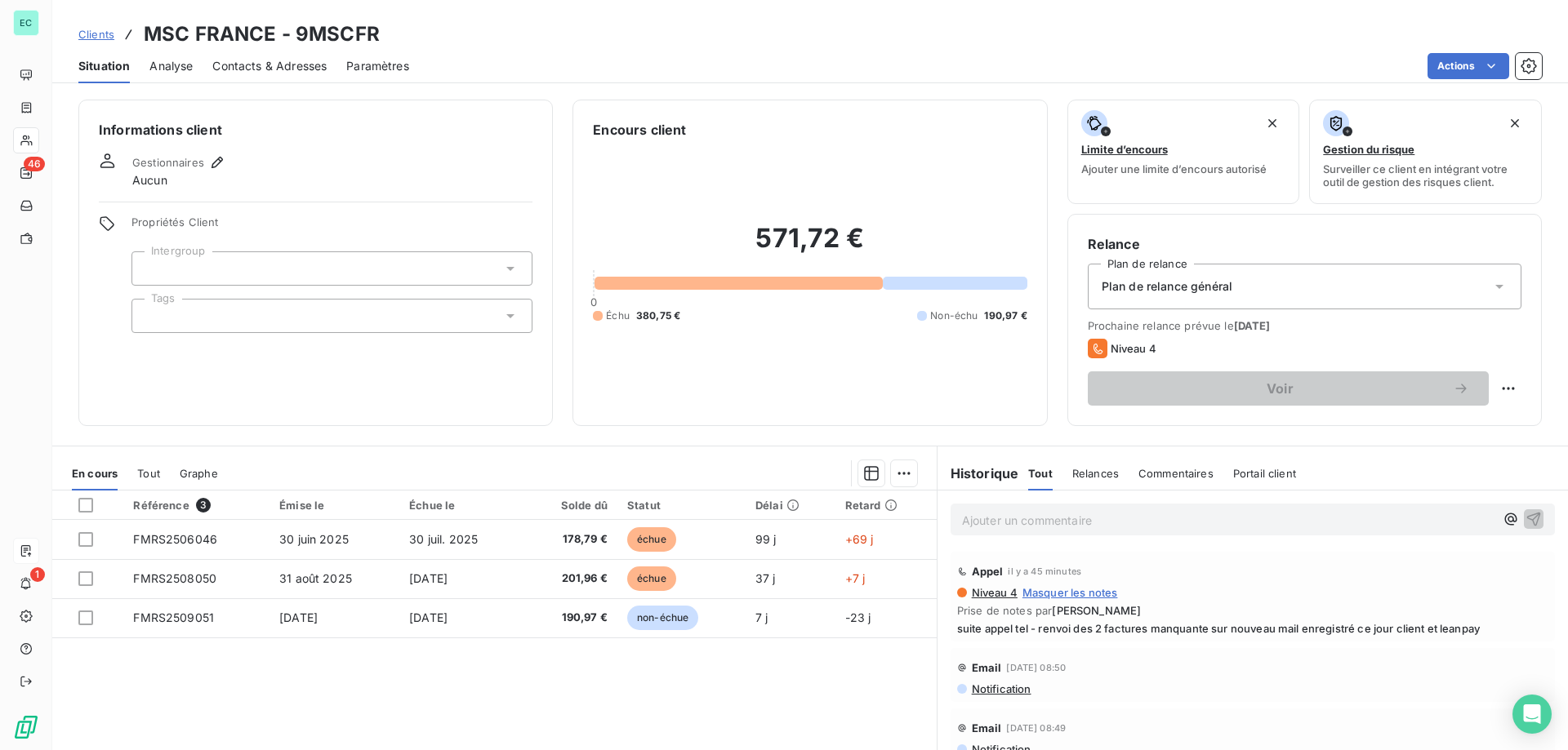
click at [1088, 475] on span "Relances" at bounding box center [1096, 474] width 46 height 13
click at [545, 650] on div "Référence 3 Émise le Échue le Solde dû Statut Délai Retard FMRS2506046 [DATE] […" at bounding box center [494, 647] width 884 height 314
